Goal: Task Accomplishment & Management: Use online tool/utility

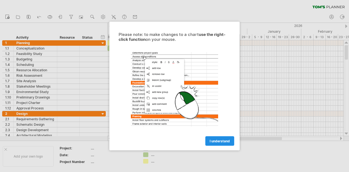
click at [210, 143] on span "I understand" at bounding box center [220, 141] width 20 height 4
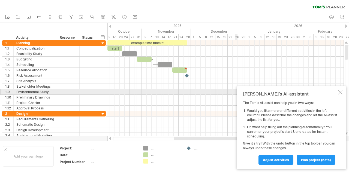
click at [337, 93] on div "[PERSON_NAME]'s AI-assistant The [PERSON_NAME]'s AI-assist can help you in two …" at bounding box center [292, 127] width 110 height 83
click at [340, 94] on div at bounding box center [340, 92] width 4 height 4
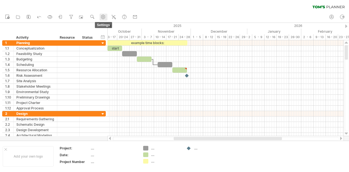
click at [105, 18] on use at bounding box center [102, 16] width 5 height 5
select select "*"
select select "**"
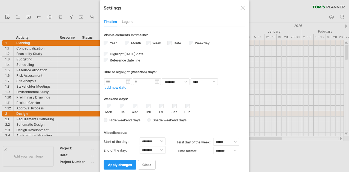
click at [126, 26] on div "Legend" at bounding box center [128, 22] width 12 height 9
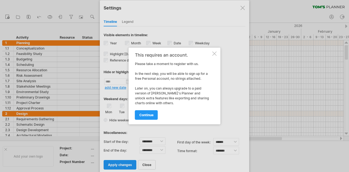
click at [215, 55] on div at bounding box center [214, 54] width 4 height 4
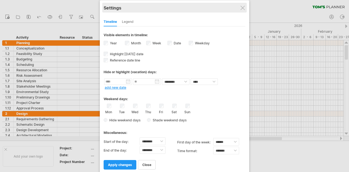
click at [237, 5] on div "Settings" at bounding box center [175, 8] width 142 height 10
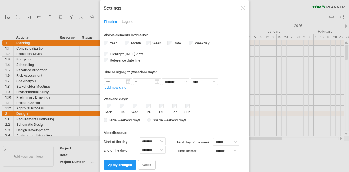
click at [242, 7] on div at bounding box center [242, 8] width 4 height 4
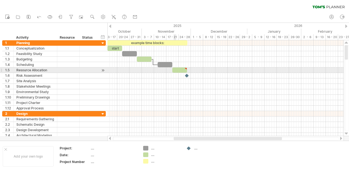
type textarea "**********"
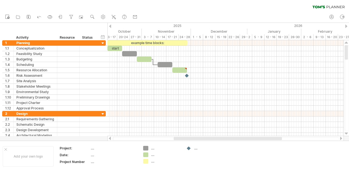
click at [346, 28] on div at bounding box center [346, 27] width 2 height 4
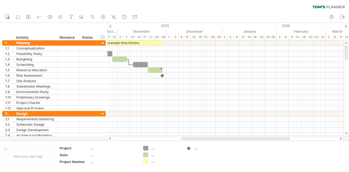
click at [346, 28] on div at bounding box center [346, 27] width 2 height 4
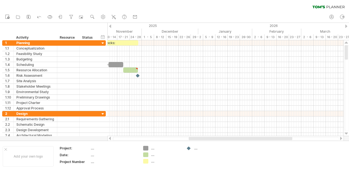
click at [111, 26] on div at bounding box center [110, 27] width 2 height 4
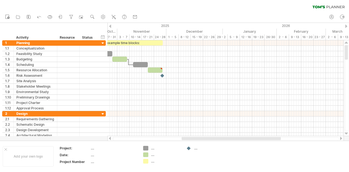
click at [111, 26] on div at bounding box center [110, 27] width 2 height 4
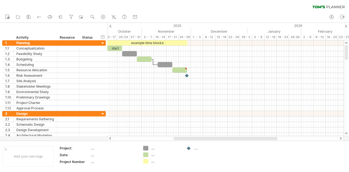
click at [111, 26] on div at bounding box center [110, 27] width 2 height 4
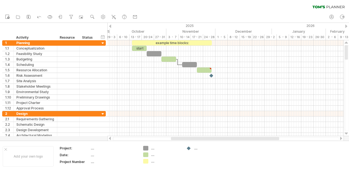
click at [111, 26] on div at bounding box center [110, 27] width 2 height 4
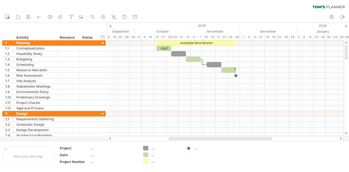
click at [111, 26] on div at bounding box center [110, 27] width 2 height 4
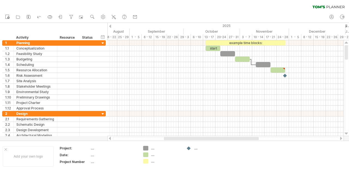
click at [111, 26] on div at bounding box center [110, 27] width 2 height 4
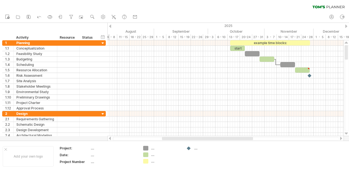
click at [111, 26] on div at bounding box center [110, 27] width 2 height 4
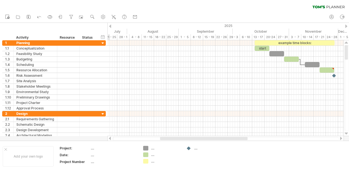
click at [111, 26] on div at bounding box center [110, 27] width 2 height 4
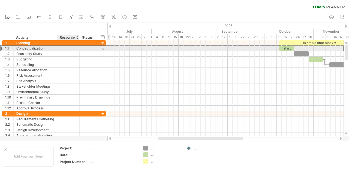
click at [72, 48] on div at bounding box center [68, 48] width 17 height 5
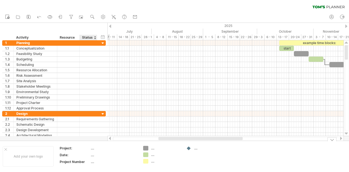
click at [93, 156] on div "...." at bounding box center [114, 155] width 46 height 5
click at [103, 36] on div "hide start/end/duration show start/end/duration" at bounding box center [102, 37] width 5 height 6
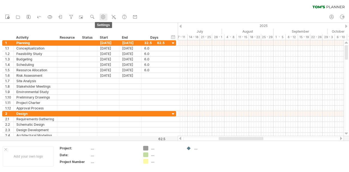
click at [102, 17] on use at bounding box center [102, 16] width 5 height 5
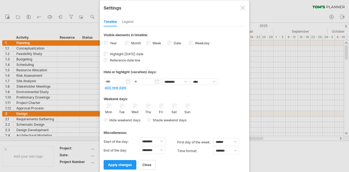
click at [127, 23] on div "Legend" at bounding box center [128, 22] width 12 height 9
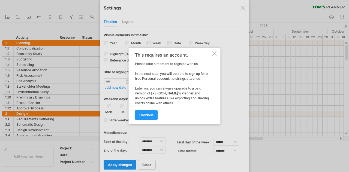
click at [213, 56] on div "This requires an account. Please take a moment to register with us. In the next…" at bounding box center [175, 86] width 92 height 77
click at [214, 55] on div at bounding box center [214, 54] width 4 height 4
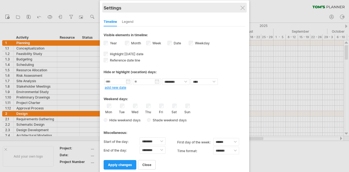
click at [242, 3] on div "Settings" at bounding box center [175, 8] width 142 height 10
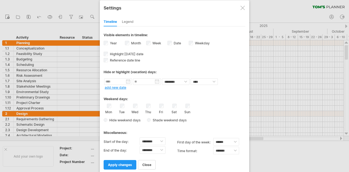
click at [242, 8] on div at bounding box center [242, 8] width 4 height 4
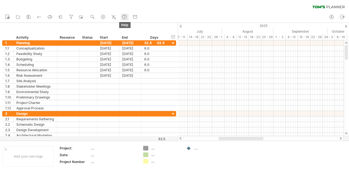
click at [126, 17] on use at bounding box center [124, 16] width 5 height 5
click at [105, 19] on use at bounding box center [102, 16] width 5 height 5
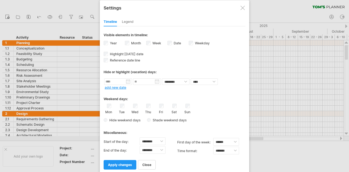
click at [244, 9] on div at bounding box center [242, 8] width 4 height 4
